Goal: Complete application form: Complete application form

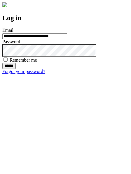
type input "**********"
click at [16, 69] on input "******" at bounding box center [8, 66] width 13 height 6
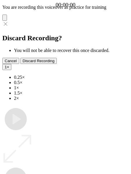
type input "**********"
